Goal: Task Accomplishment & Management: Use online tool/utility

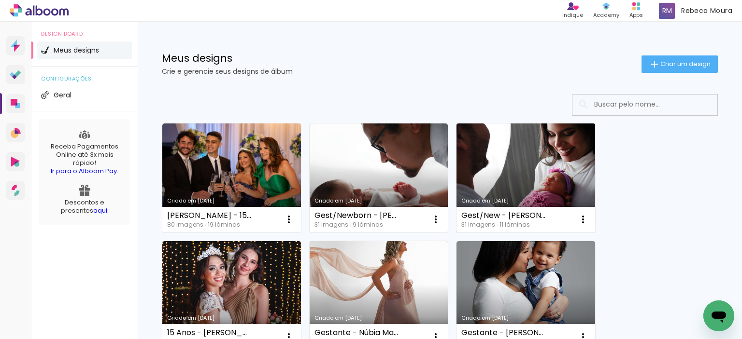
click at [533, 167] on link "Criado em [DATE]" at bounding box center [525, 178] width 139 height 109
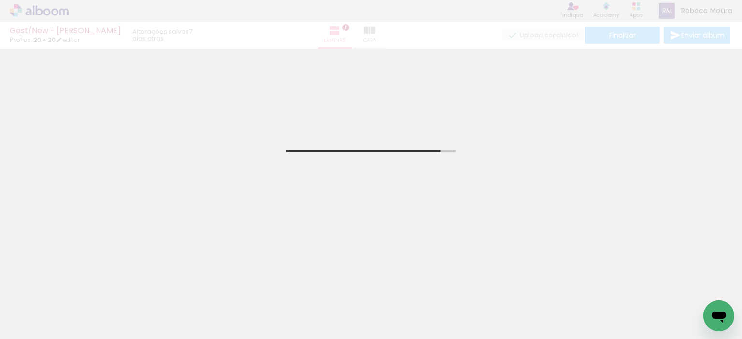
click at [389, 35] on div "Gest/New - Tatyene Mendes ProFox: 20 × 20 editar 7 dias atrás. Lâminas 11 Capa …" at bounding box center [371, 24] width 742 height 49
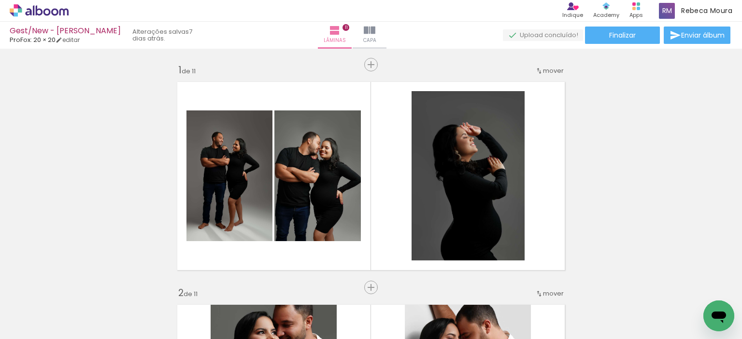
click at [375, 35] on iron-icon at bounding box center [370, 31] width 12 height 12
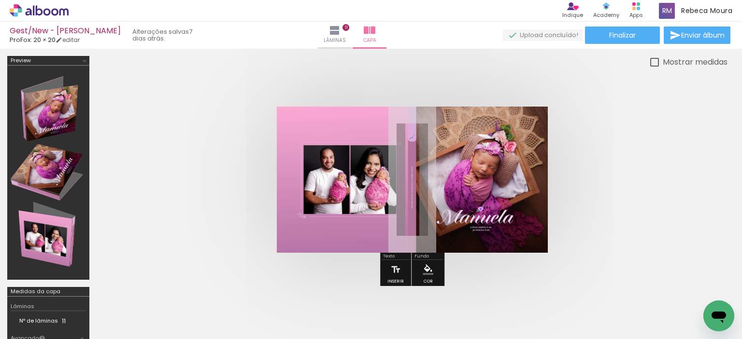
click at [52, 323] on paper-button "Adicionar Fotos" at bounding box center [29, 326] width 47 height 15
click at [0, 0] on input "file" at bounding box center [0, 0] width 0 height 0
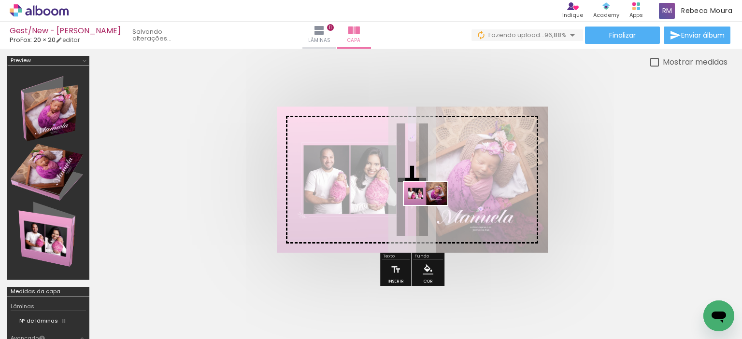
drag, startPoint x: 698, startPoint y: 306, endPoint x: 432, endPoint y: 210, distance: 282.9
click at [432, 210] on quentale-workspace at bounding box center [371, 169] width 742 height 339
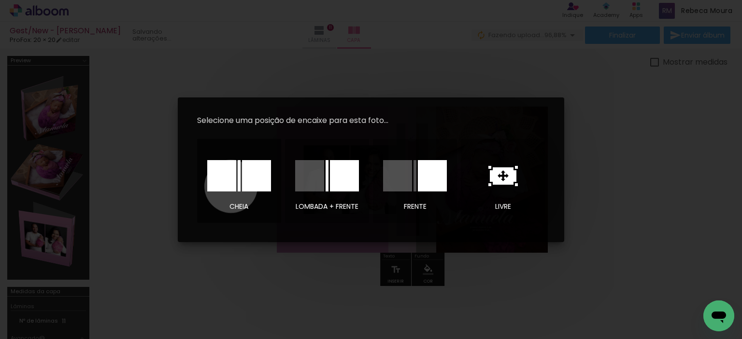
click at [231, 186] on div at bounding box center [221, 175] width 29 height 31
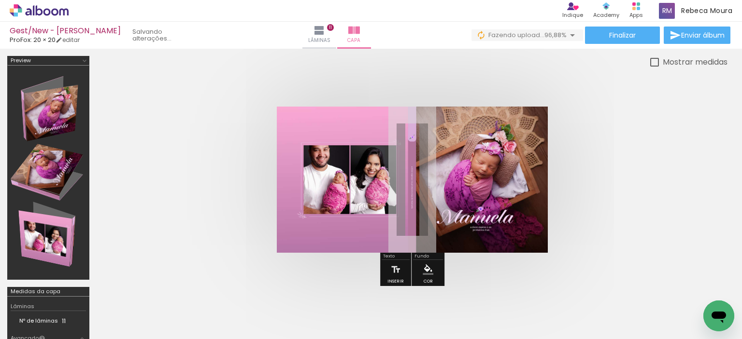
click at [524, 292] on iron-icon at bounding box center [519, 287] width 10 height 10
click at [627, 32] on span "Finalizar" at bounding box center [622, 35] width 27 height 7
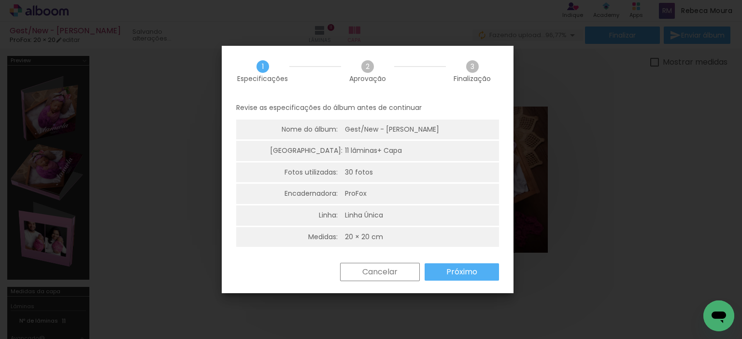
click at [0, 0] on slot "Próximo" at bounding box center [0, 0] width 0 height 0
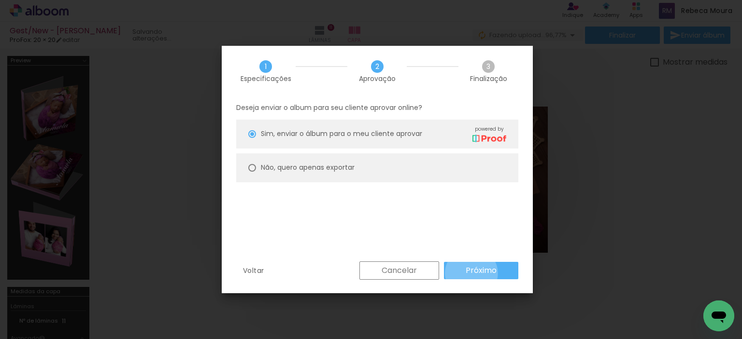
click at [0, 0] on slot "Próximo" at bounding box center [0, 0] width 0 height 0
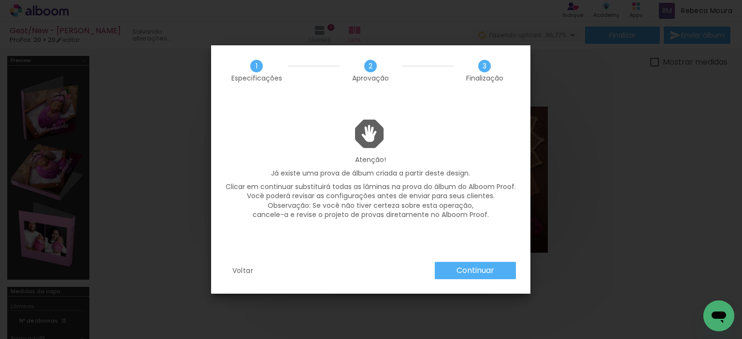
click at [0, 0] on slot "Continuar" at bounding box center [0, 0] width 0 height 0
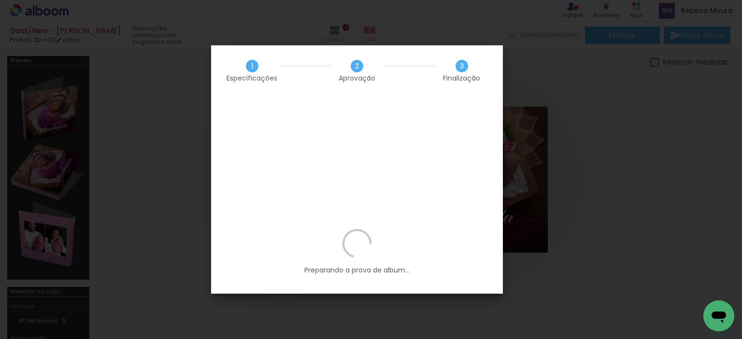
scroll to position [0, 1016]
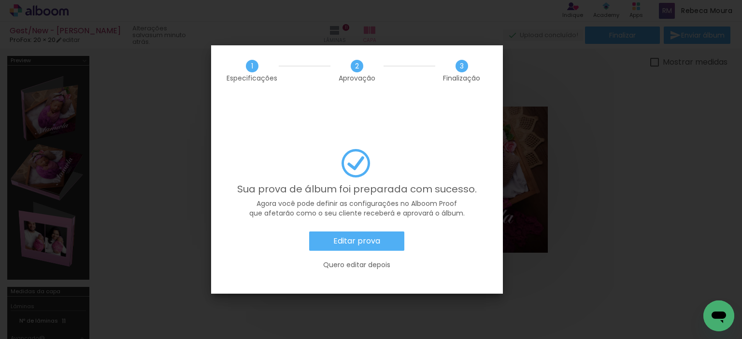
click at [0, 0] on slot "Editar prova" at bounding box center [0, 0] width 0 height 0
